Goal: Task Accomplishment & Management: Use online tool/utility

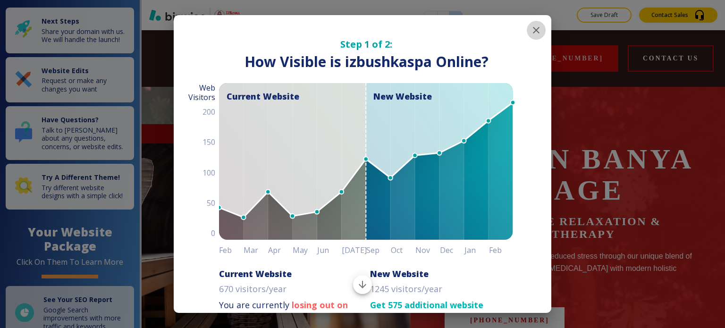
click at [531, 29] on icon "button" at bounding box center [536, 30] width 11 height 11
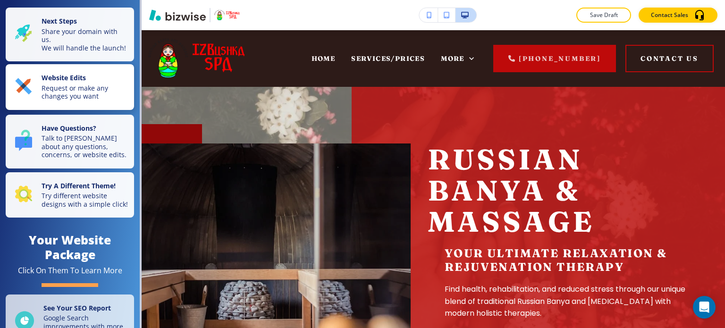
click at [71, 82] on strong "Website Edits" at bounding box center [64, 77] width 44 height 9
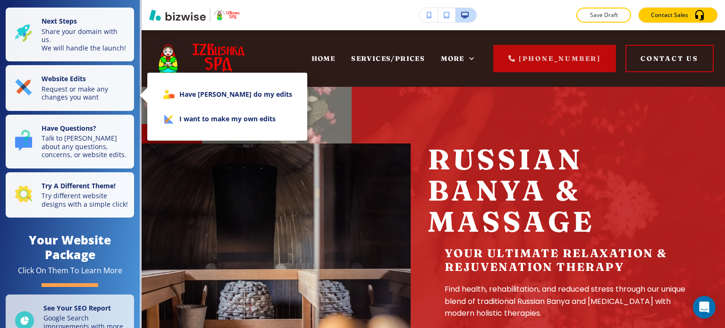
click at [184, 126] on li "I want to make my own edits" at bounding box center [227, 119] width 145 height 25
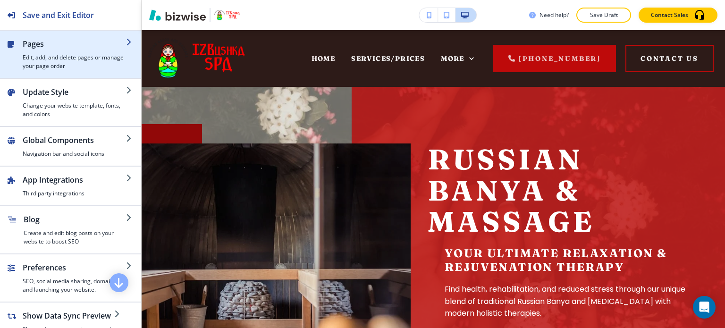
click at [62, 52] on div "button" at bounding box center [74, 52] width 103 height 4
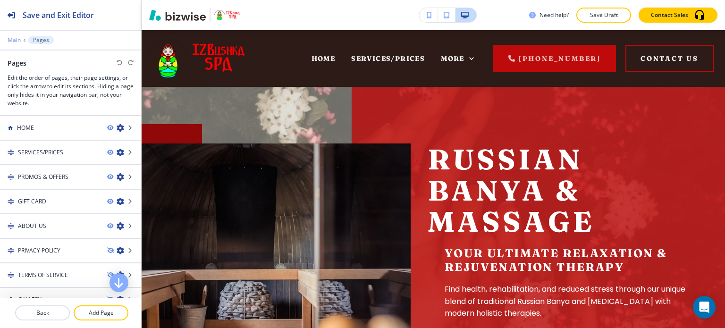
click at [14, 40] on p "Main" at bounding box center [14, 40] width 13 height 7
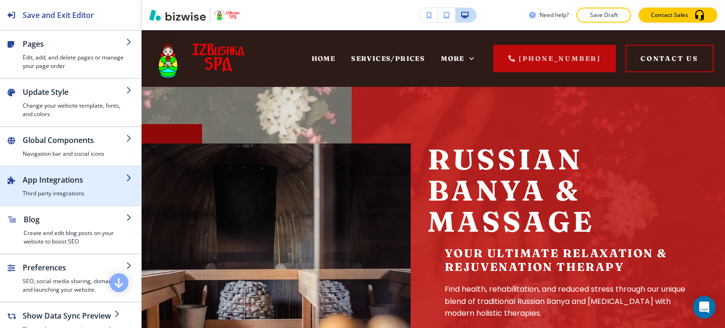
click at [51, 186] on div "button" at bounding box center [74, 188] width 103 height 4
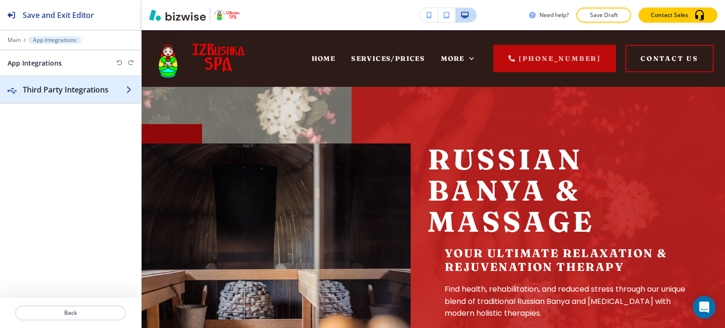
click at [52, 92] on h2 "Third Party Integrations" at bounding box center [74, 89] width 103 height 11
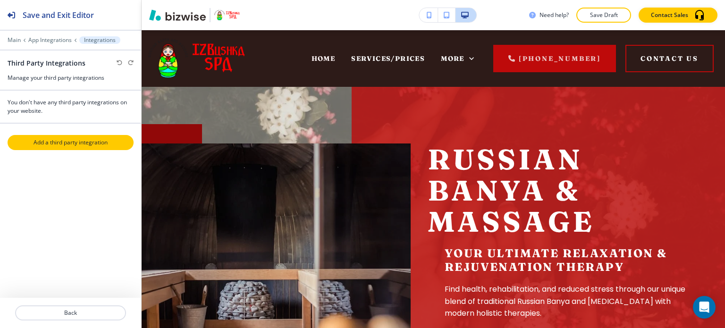
click at [72, 145] on p "Add a third party integration" at bounding box center [70, 142] width 124 height 8
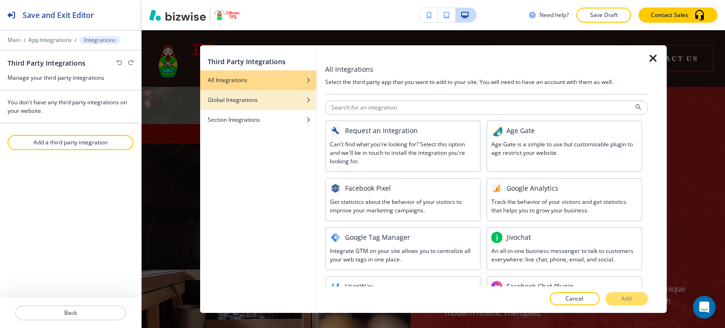
click at [265, 96] on div "Global Integrations" at bounding box center [258, 100] width 117 height 8
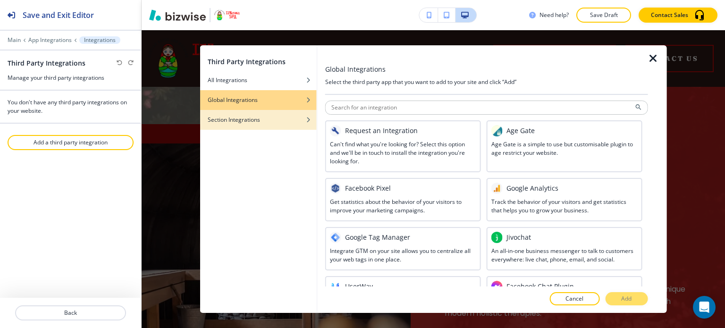
click at [292, 117] on div "Section Integrations" at bounding box center [258, 120] width 117 height 8
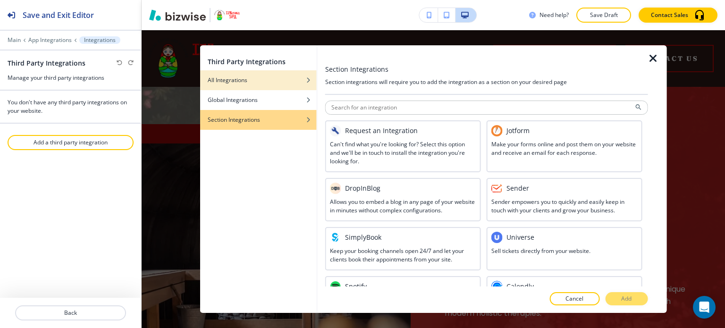
click at [263, 80] on div "All Integrations" at bounding box center [258, 80] width 117 height 8
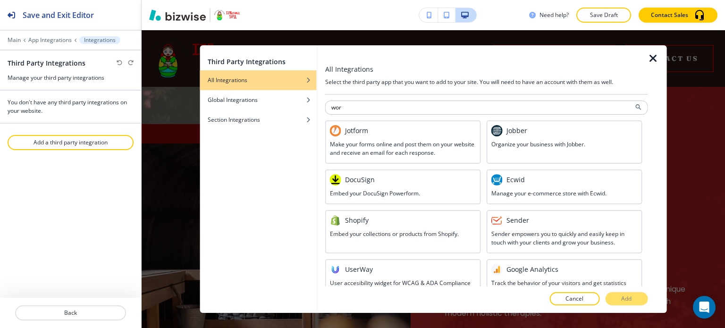
type input "word"
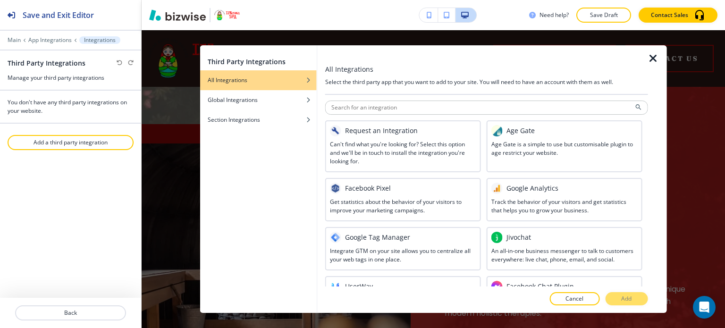
click at [653, 59] on icon "button" at bounding box center [653, 58] width 11 height 11
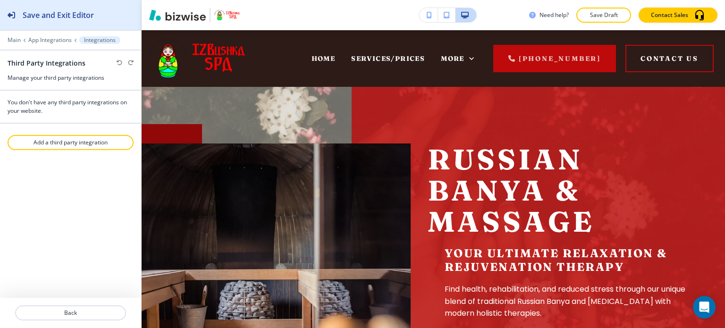
click at [70, 8] on div "Save and Exit Editor" at bounding box center [47, 15] width 94 height 30
